Goal: Task Accomplishment & Management: Use online tool/utility

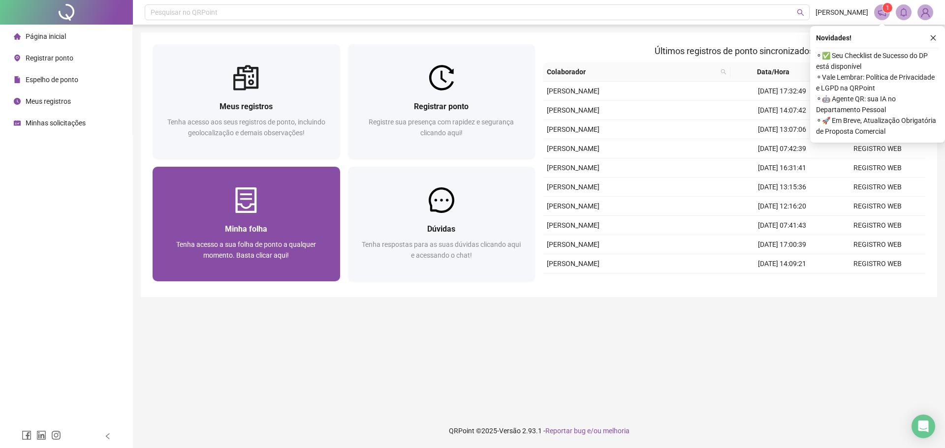
click at [232, 202] on div at bounding box center [246, 200] width 187 height 26
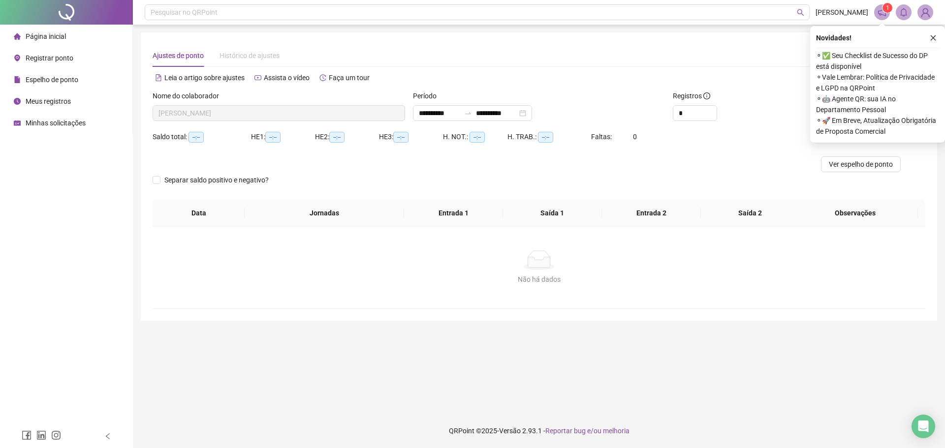
type input "**********"
click at [935, 38] on icon "close" at bounding box center [932, 37] width 7 height 7
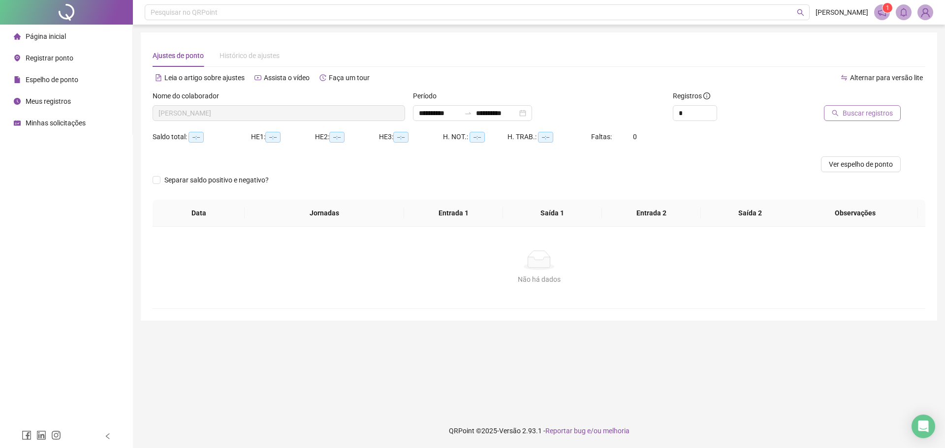
click at [857, 117] on span "Buscar registros" at bounding box center [867, 113] width 50 height 11
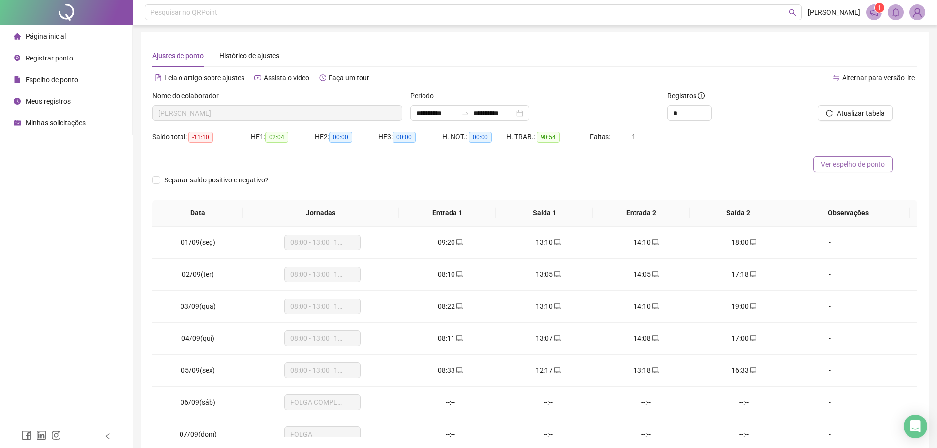
click at [862, 161] on span "Ver espelho de ponto" at bounding box center [853, 164] width 64 height 11
click at [64, 61] on span "Registrar ponto" at bounding box center [50, 58] width 48 height 8
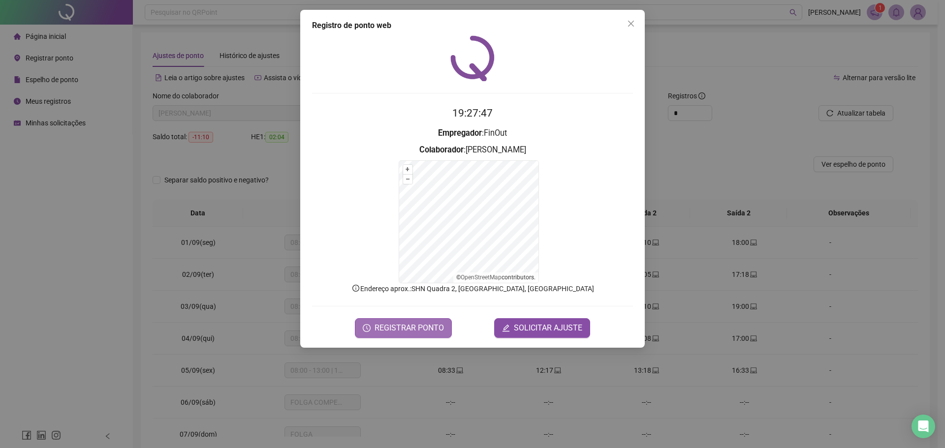
click at [418, 332] on span "REGISTRAR PONTO" at bounding box center [408, 328] width 69 height 12
